Goal: Check status: Check status

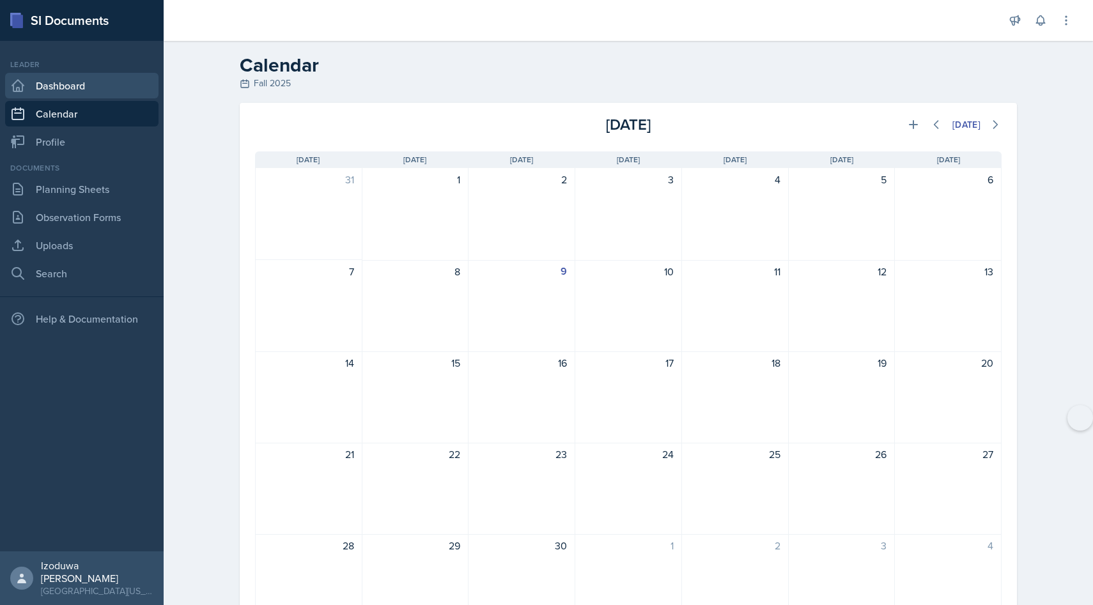
click at [71, 88] on link "Dashboard" at bounding box center [81, 86] width 153 height 26
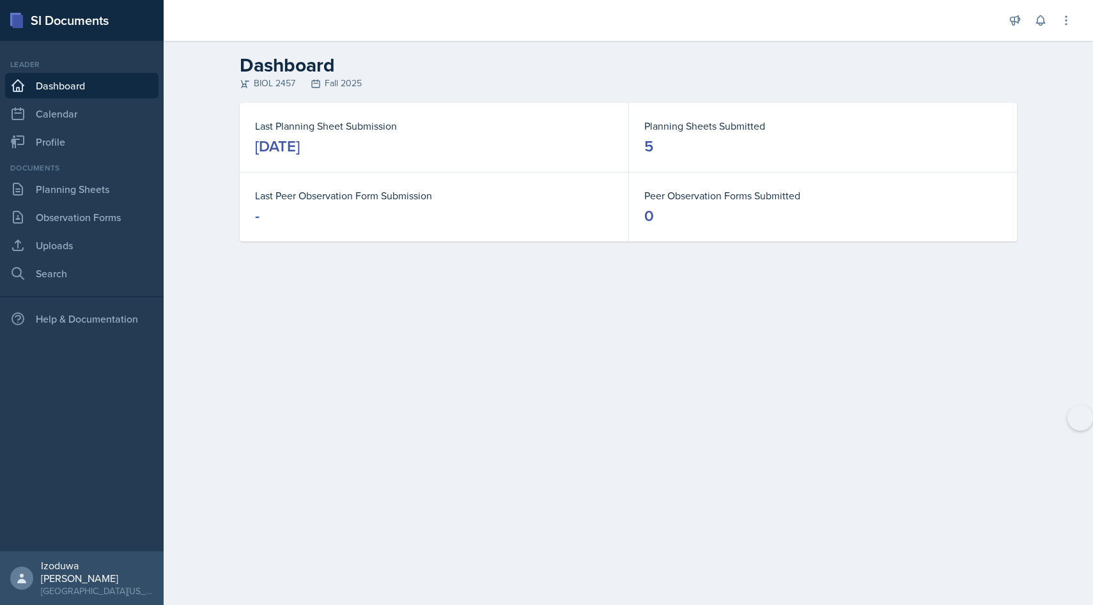
click at [94, 174] on div "Documents Planning Sheets Observation Forms Uploads Search" at bounding box center [81, 224] width 153 height 124
click at [99, 184] on link "Planning Sheets" at bounding box center [81, 189] width 153 height 26
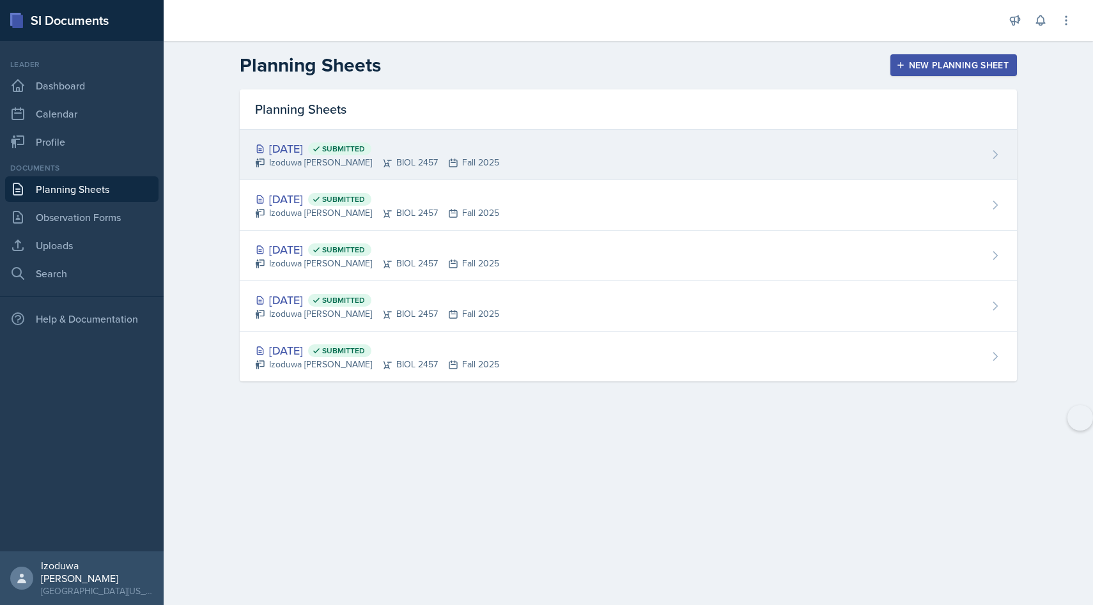
click at [297, 153] on div "[DATE] Submitted" at bounding box center [377, 148] width 244 height 17
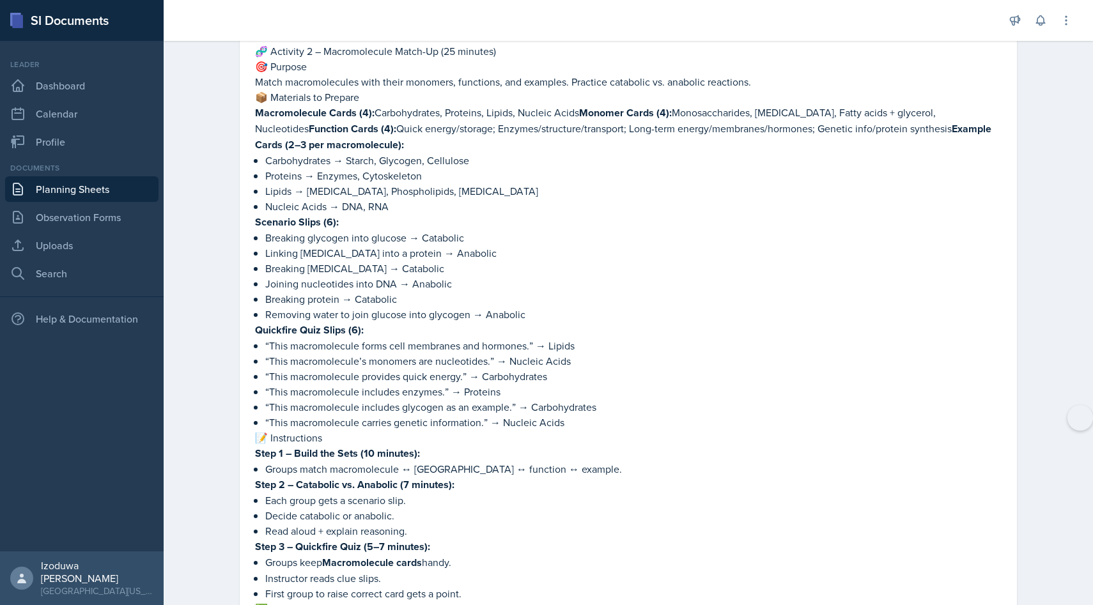
scroll to position [1619, 0]
